Goal: Information Seeking & Learning: Learn about a topic

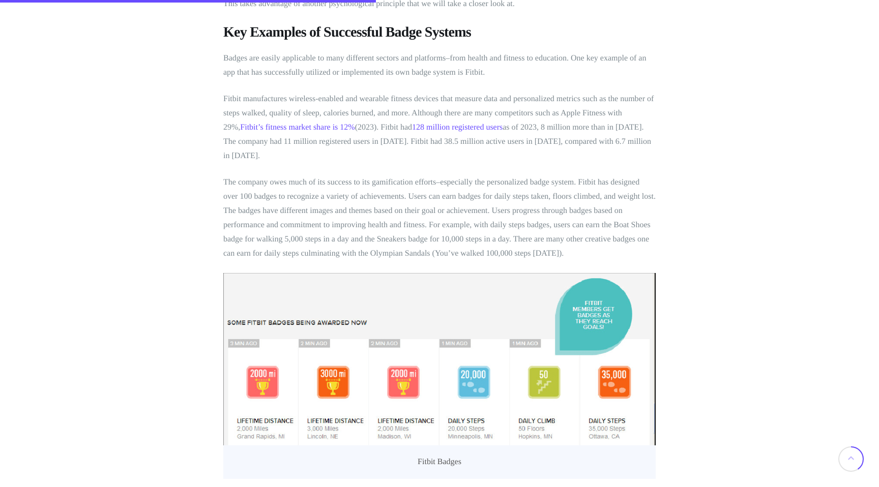
scroll to position [2010, 0]
click at [263, 174] on p "The company owes much of its success to its gamification efforts–especially the…" at bounding box center [439, 216] width 432 height 85
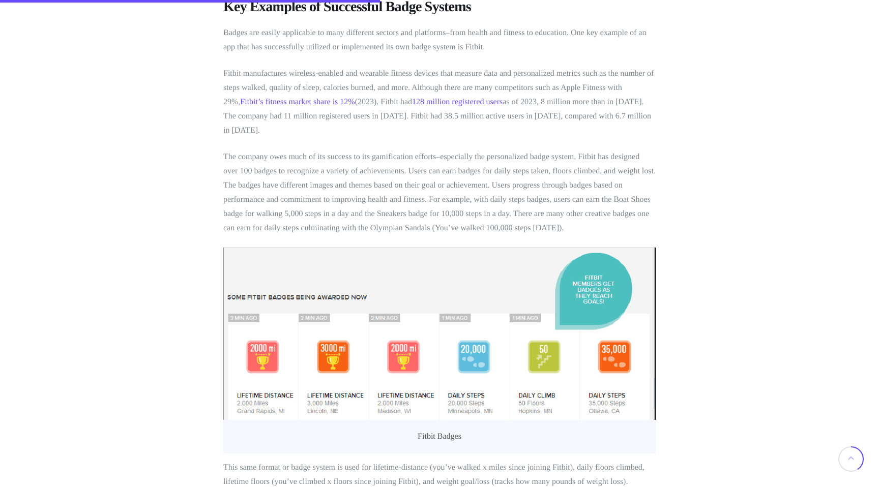
scroll to position [2036, 0]
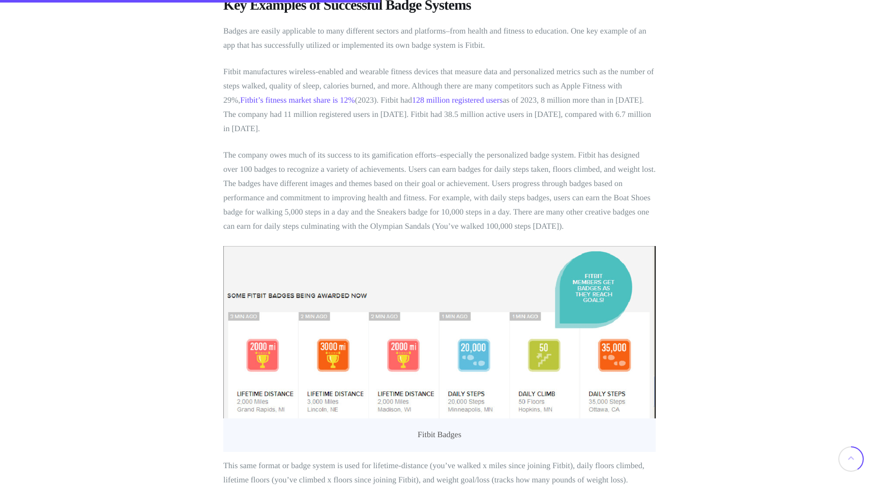
drag, startPoint x: 224, startPoint y: 126, endPoint x: 567, endPoint y: 194, distance: 349.0
click at [567, 194] on p "The company owes much of its success to its gamification efforts–especially the…" at bounding box center [439, 191] width 432 height 85
copy p "The company owes much of its success to its gamification efforts–especially the…"
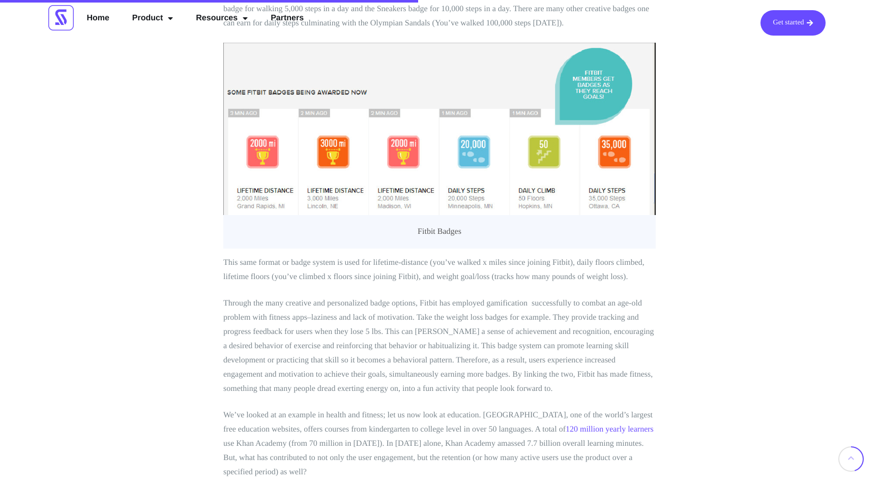
scroll to position [2237, 0]
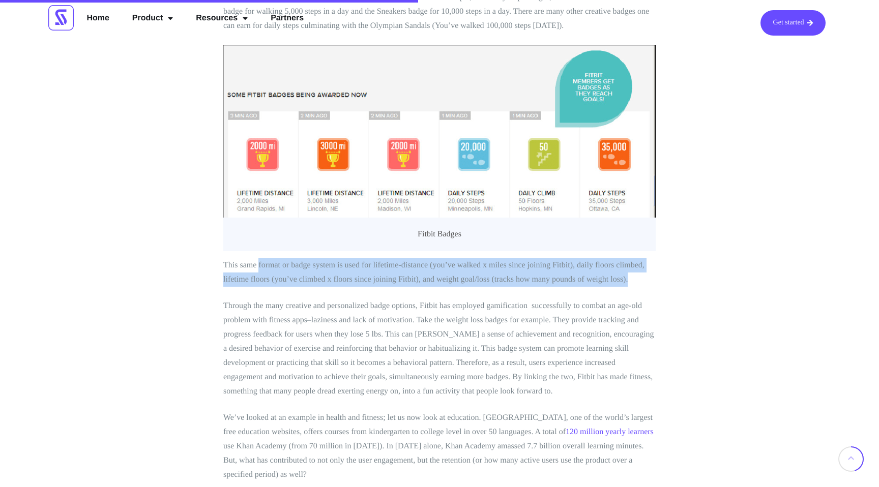
drag, startPoint x: 258, startPoint y: 237, endPoint x: 633, endPoint y: 248, distance: 374.6
click at [633, 258] on p "This same format or badge system is used for lifetime-distance (you’ve walked x…" at bounding box center [439, 272] width 432 height 28
copy p "format or badge system is used for lifetime-distance (you’ve walked x miles sin…"
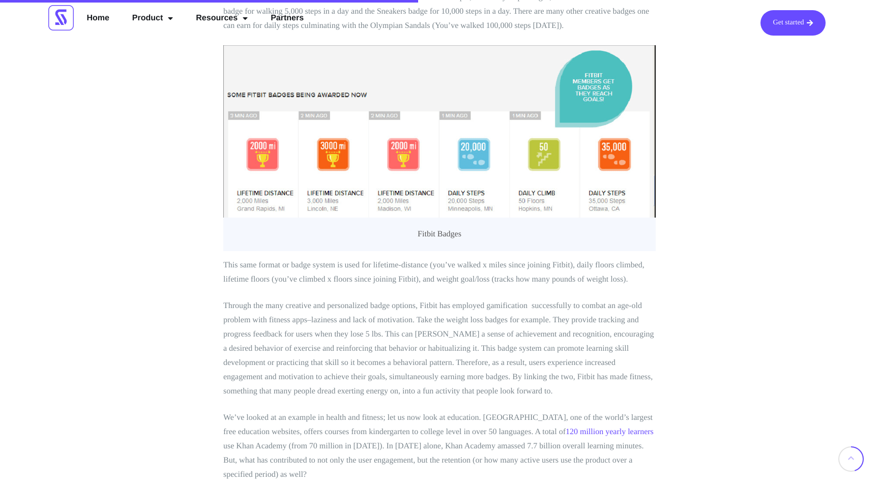
click at [328, 258] on p "This same format or badge system is used for lifetime-distance (you’ve walked x…" at bounding box center [439, 272] width 432 height 28
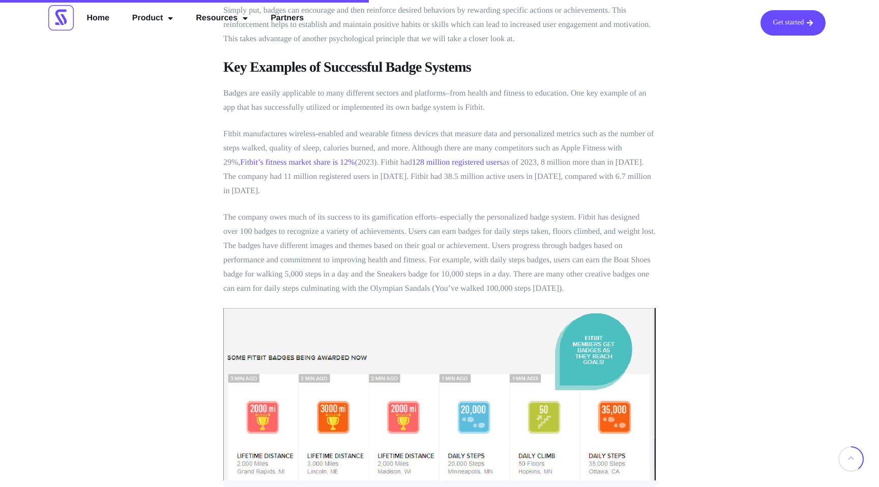
scroll to position [1974, 0]
click at [421, 248] on p "The company owes much of its success to its gamification efforts–especially the…" at bounding box center [439, 253] width 432 height 85
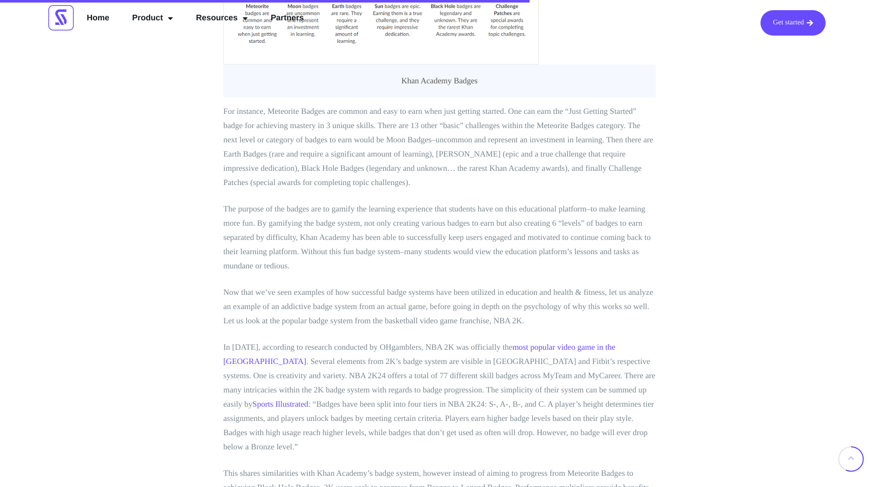
scroll to position [2831, 0]
click at [627, 133] on p "For instance, Meteorite Badges are common and easy to earn when just getting st…" at bounding box center [439, 149] width 432 height 85
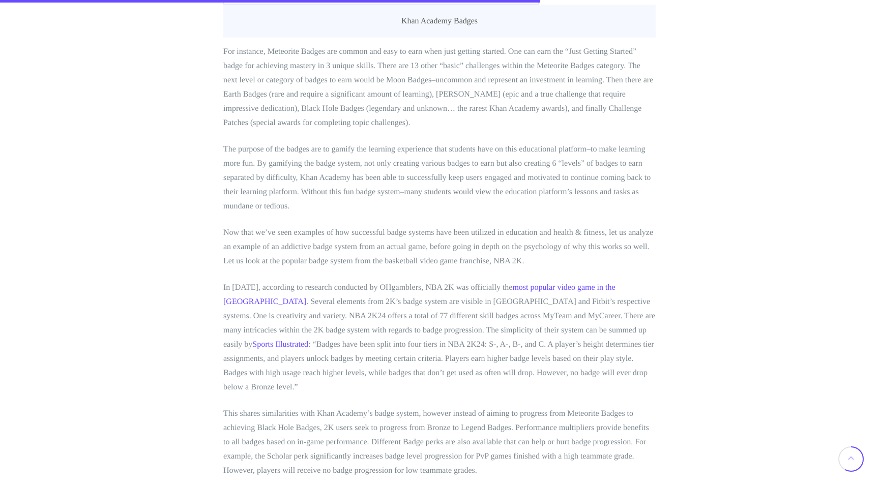
scroll to position [2893, 0]
